Goal: Book appointment/travel/reservation

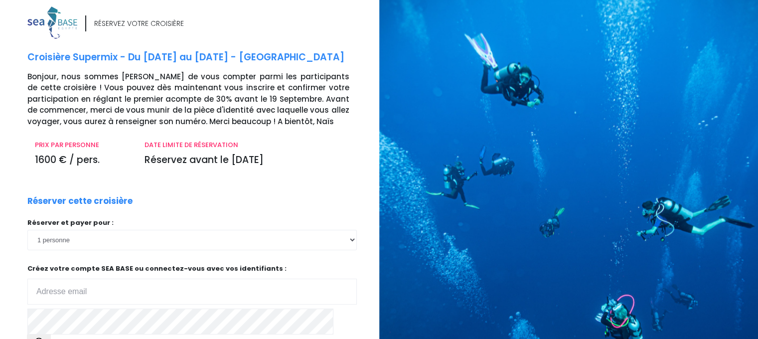
scroll to position [112, 0]
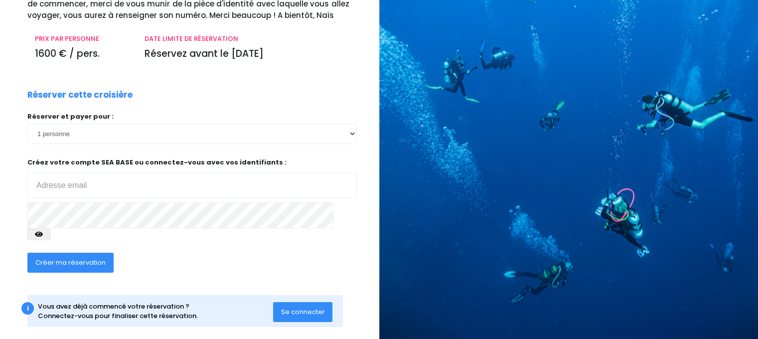
click at [93, 258] on span "Créer ma réservation" at bounding box center [70, 262] width 70 height 9
click at [156, 249] on div "Créer ma réservation" at bounding box center [157, 266] width 274 height 38
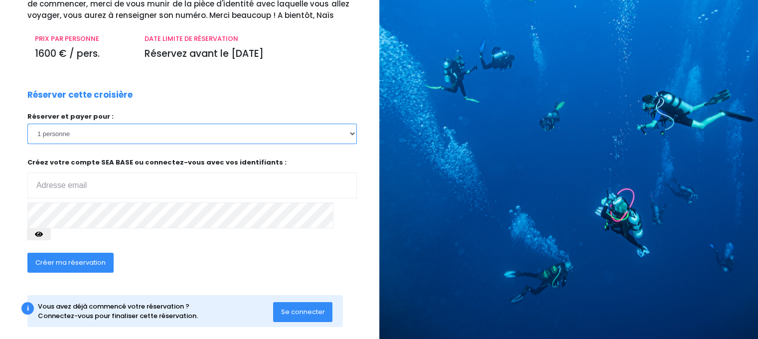
click at [351, 133] on select "1 personne 2 personnes 3 personnes" at bounding box center [191, 134] width 329 height 20
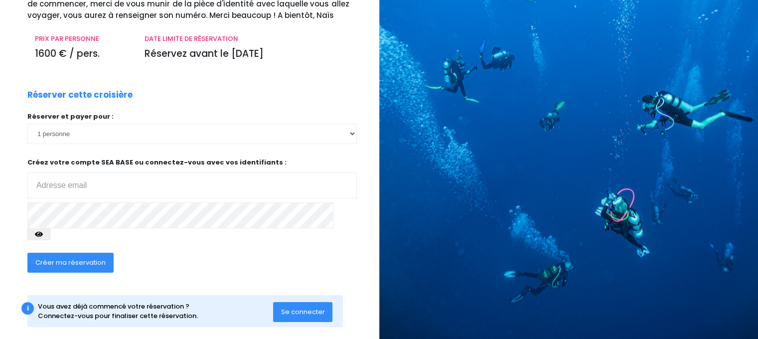
click at [82, 258] on span "Créer ma réservation" at bounding box center [70, 262] width 70 height 9
click at [71, 179] on input "email" at bounding box center [191, 185] width 329 height 26
type input "christophe.guery.sxm@gmail.com"
click at [90, 258] on span "Créer ma réservation" at bounding box center [70, 262] width 70 height 9
click at [147, 265] on div "Créer ma réservation" at bounding box center [157, 266] width 274 height 38
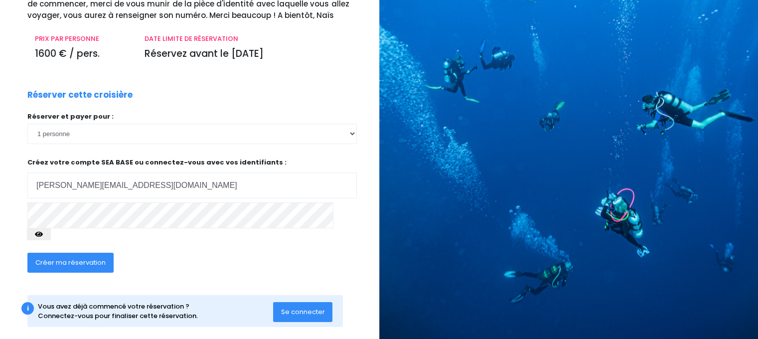
click at [300, 307] on span "Se connecter" at bounding box center [303, 311] width 44 height 9
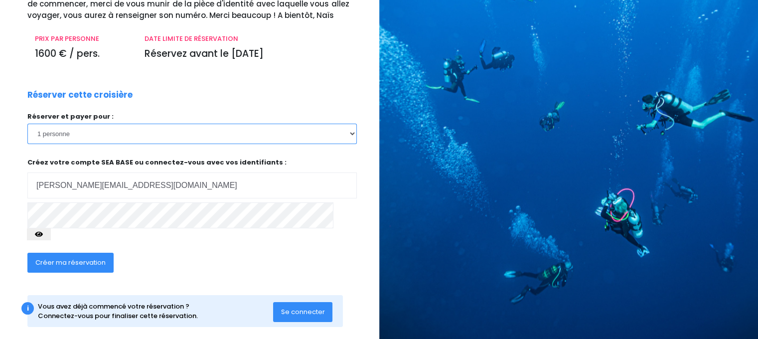
click at [353, 135] on select "1 personne 2 personnes 3 personnes" at bounding box center [191, 134] width 329 height 20
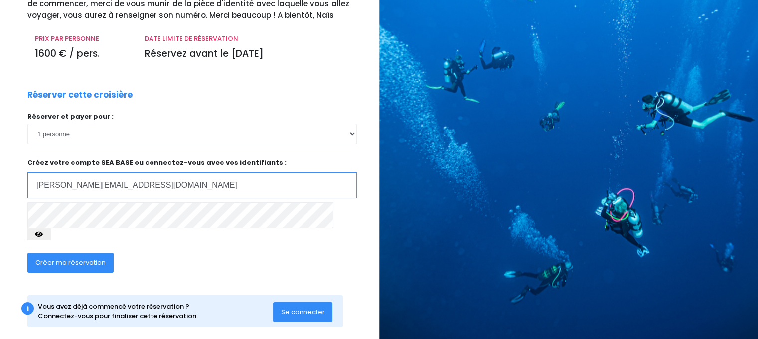
click at [178, 177] on input "christophe.guery.sxm@gmail.com" at bounding box center [191, 185] width 329 height 26
click at [128, 198] on input "email" at bounding box center [191, 185] width 329 height 26
type input "christophe.guery.sxm@gmail.com"
click at [51, 228] on button "button" at bounding box center [39, 234] width 24 height 12
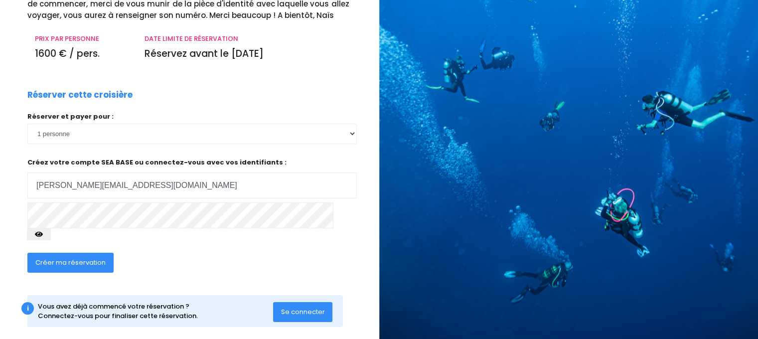
click at [81, 255] on button "Créer ma réservation" at bounding box center [70, 263] width 86 height 20
click at [185, 247] on div "Créer ma réservation" at bounding box center [157, 266] width 274 height 38
click at [302, 307] on span "Se connecter" at bounding box center [303, 311] width 44 height 9
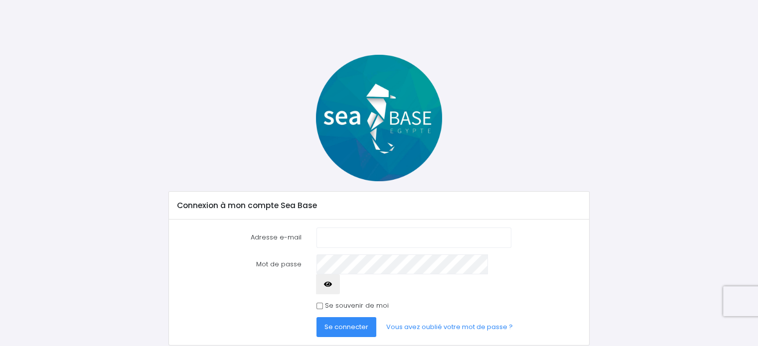
click at [341, 322] on span "Se connecter" at bounding box center [346, 326] width 44 height 9
